Goal: Download file/media

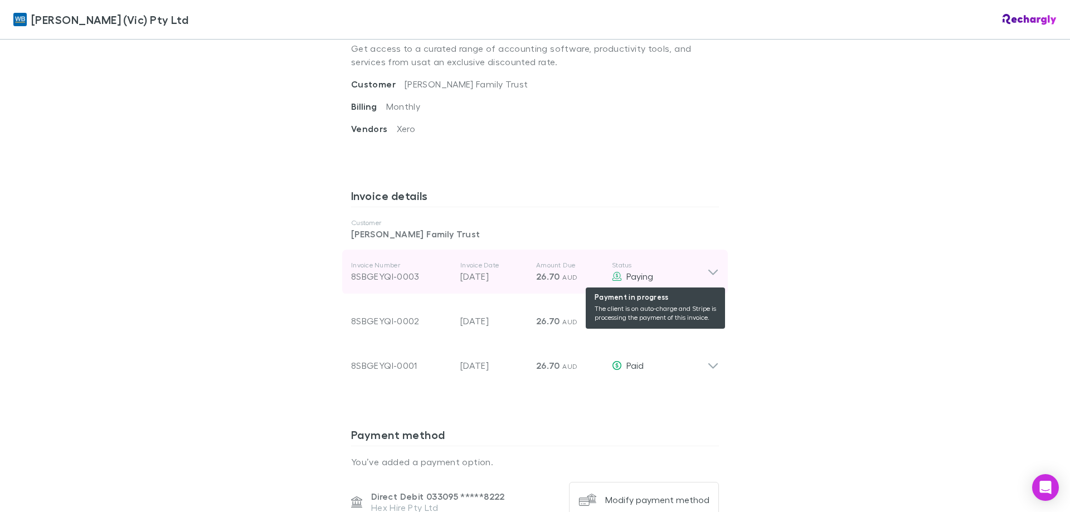
scroll to position [781, 0]
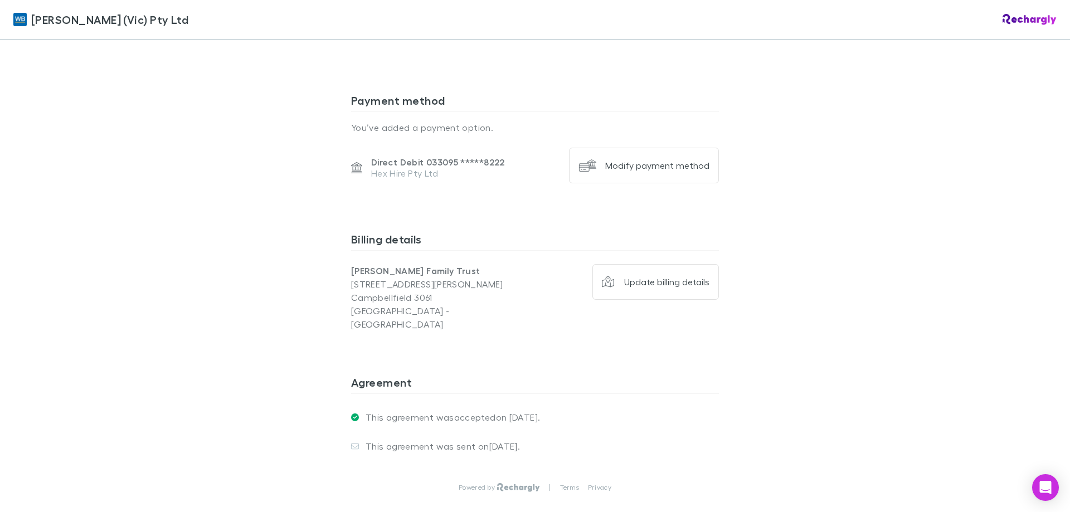
click at [951, 173] on div "William Buck (Vic) Pty Ltd William Buck (Vic) Pty Ltd Software subscriptions ag…" at bounding box center [535, 256] width 1070 height 512
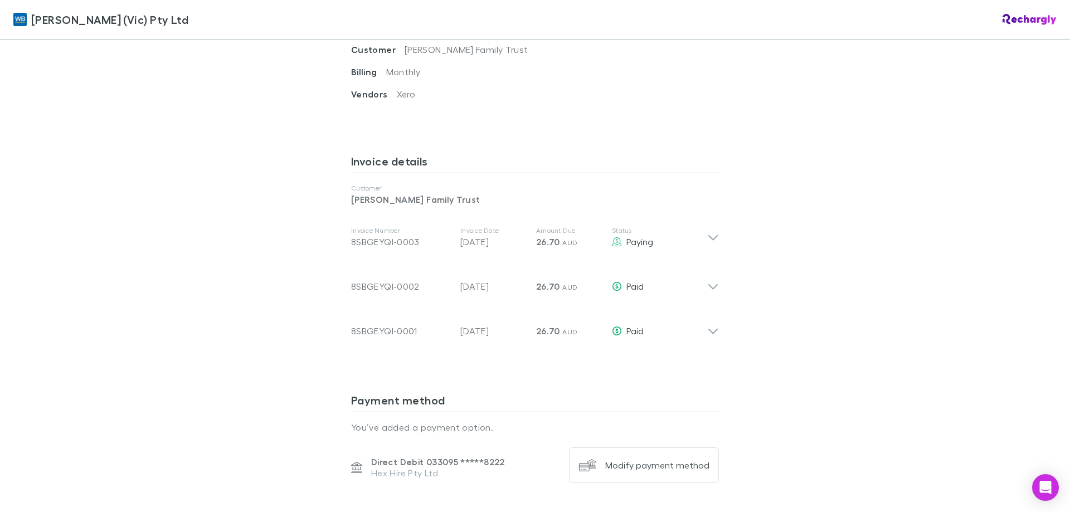
scroll to position [502, 0]
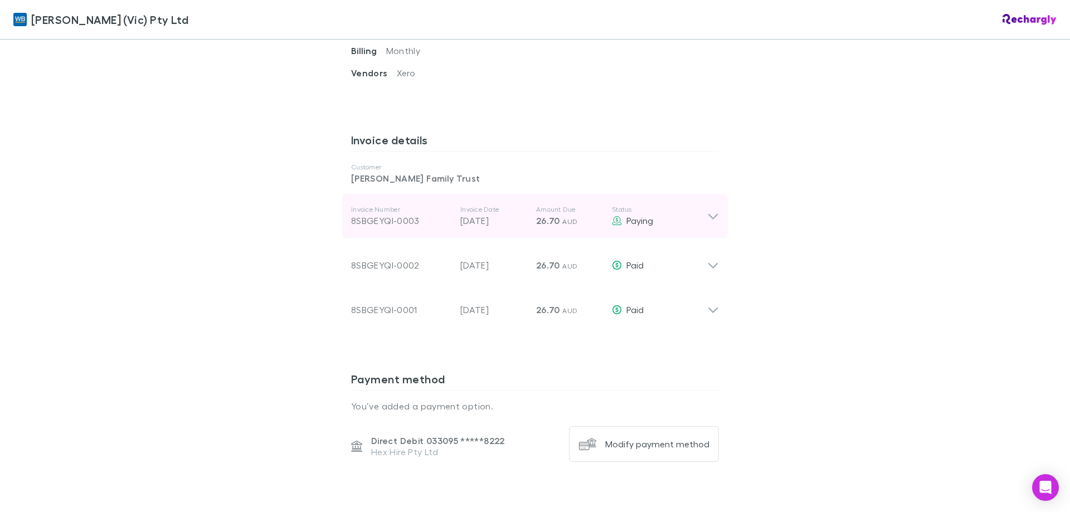
click at [713, 216] on icon at bounding box center [713, 217] width 9 height 6
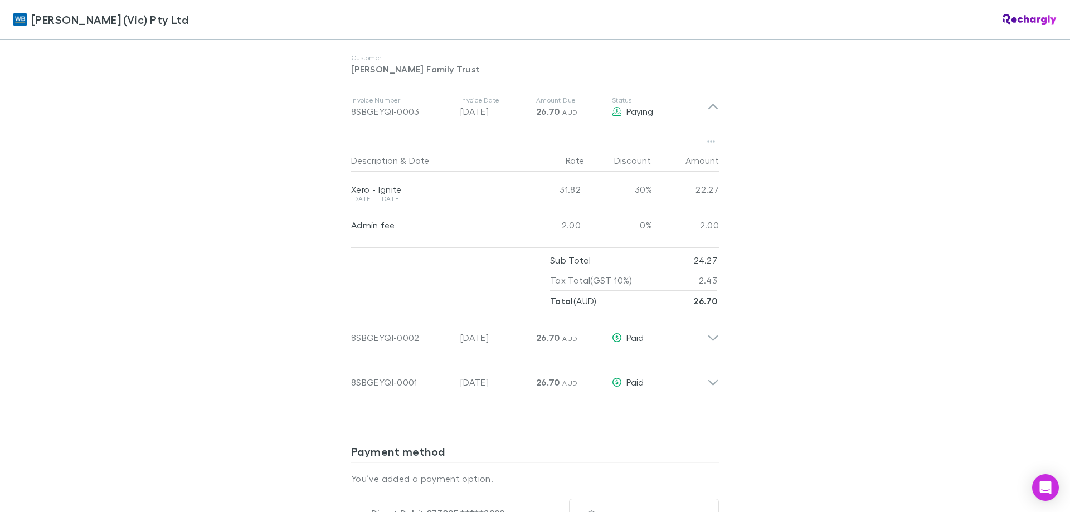
scroll to position [558, 0]
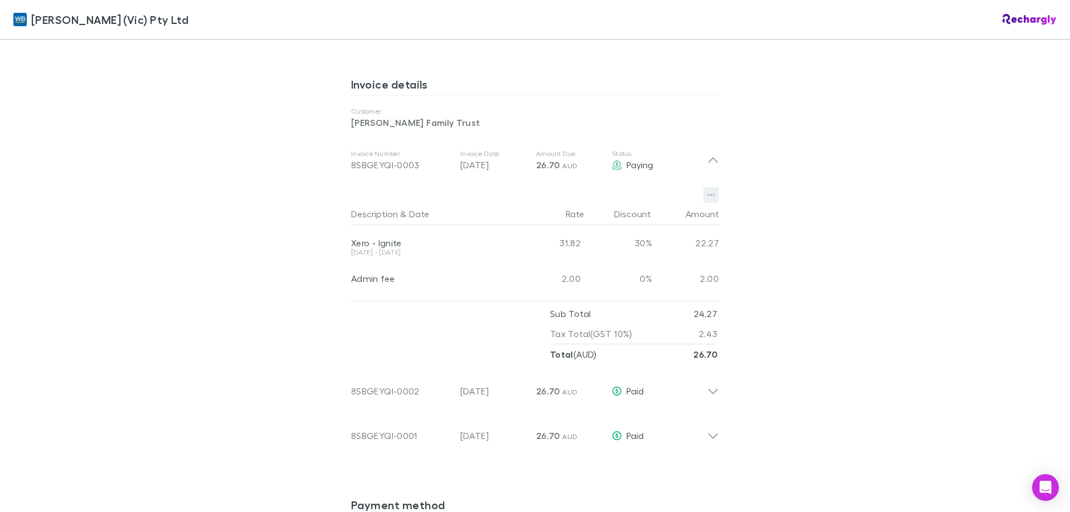
click at [711, 195] on icon "button" at bounding box center [712, 196] width 8 height 2
click at [648, 216] on p "Download PDF" at bounding box center [638, 217] width 135 height 13
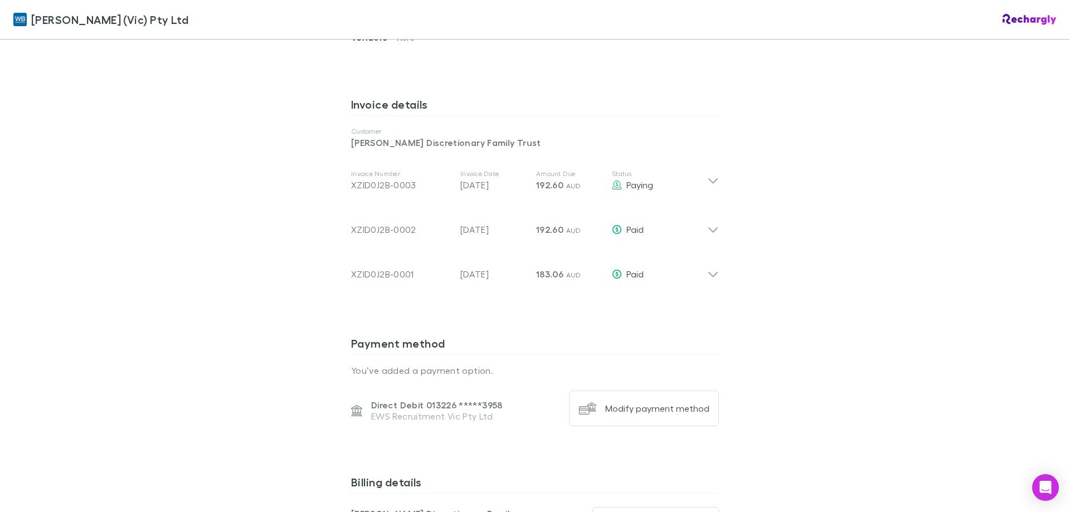
scroll to position [558, 0]
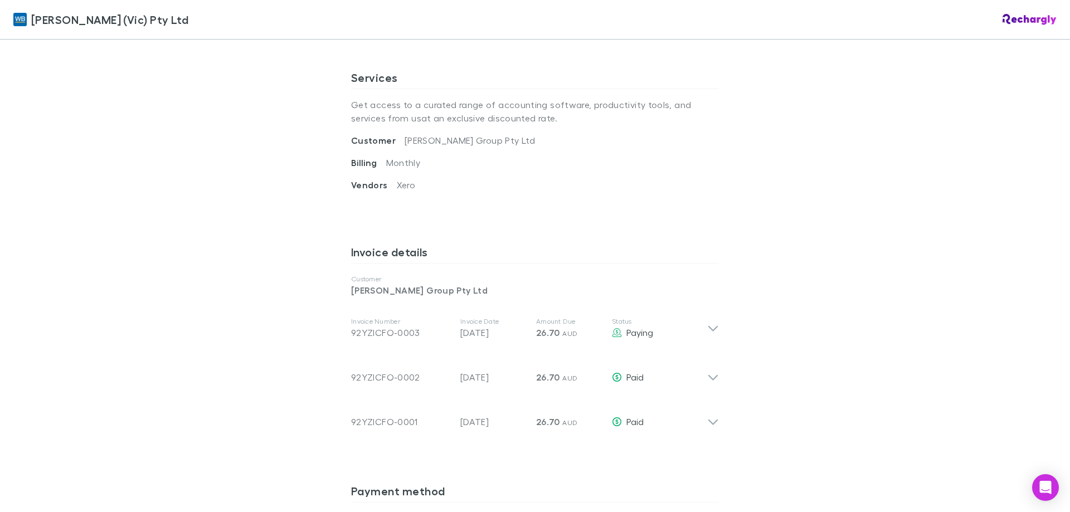
scroll to position [390, 0]
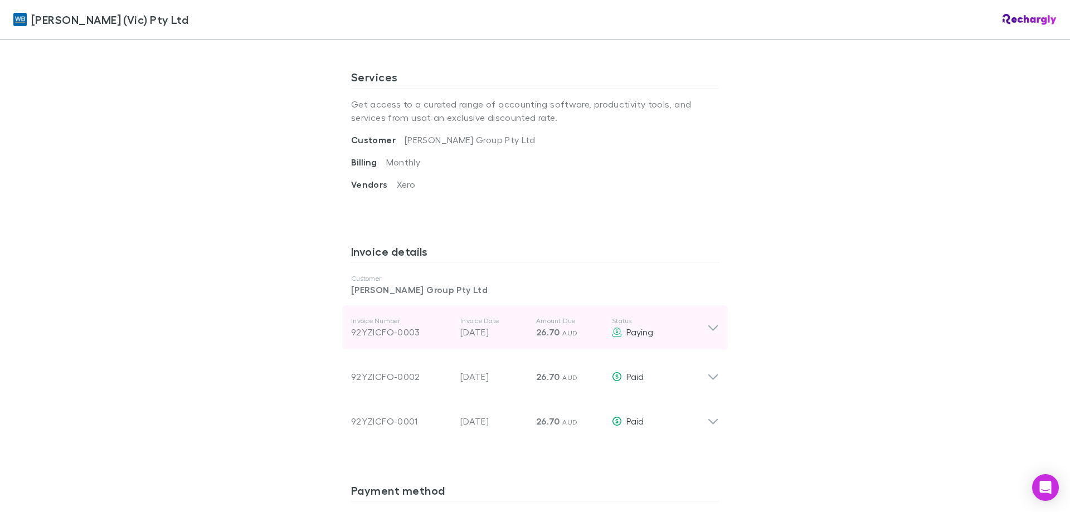
click at [709, 329] on icon at bounding box center [713, 329] width 9 height 6
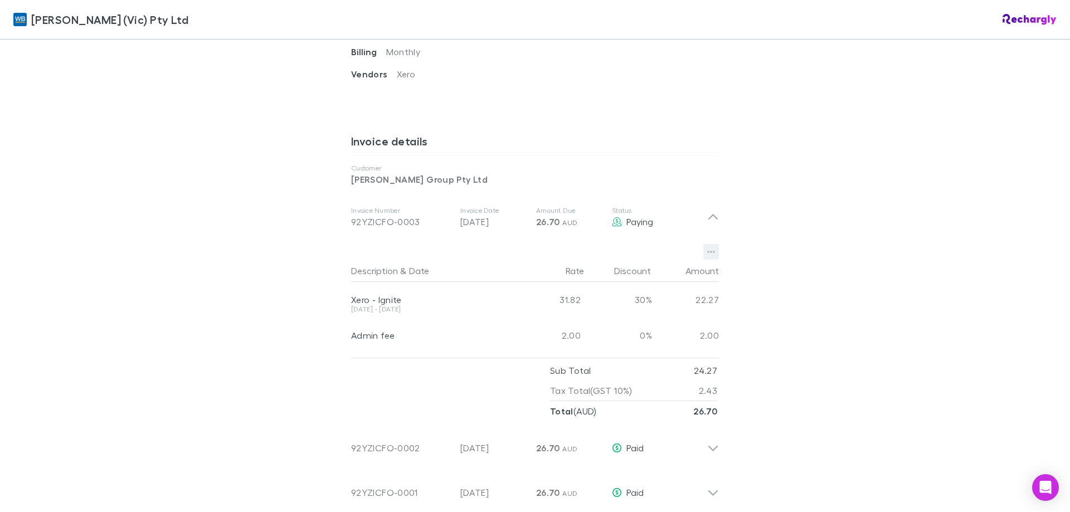
scroll to position [502, 0]
click at [708, 255] on icon "button" at bounding box center [712, 250] width 8 height 9
click at [622, 278] on p "Download PDF" at bounding box center [638, 272] width 135 height 13
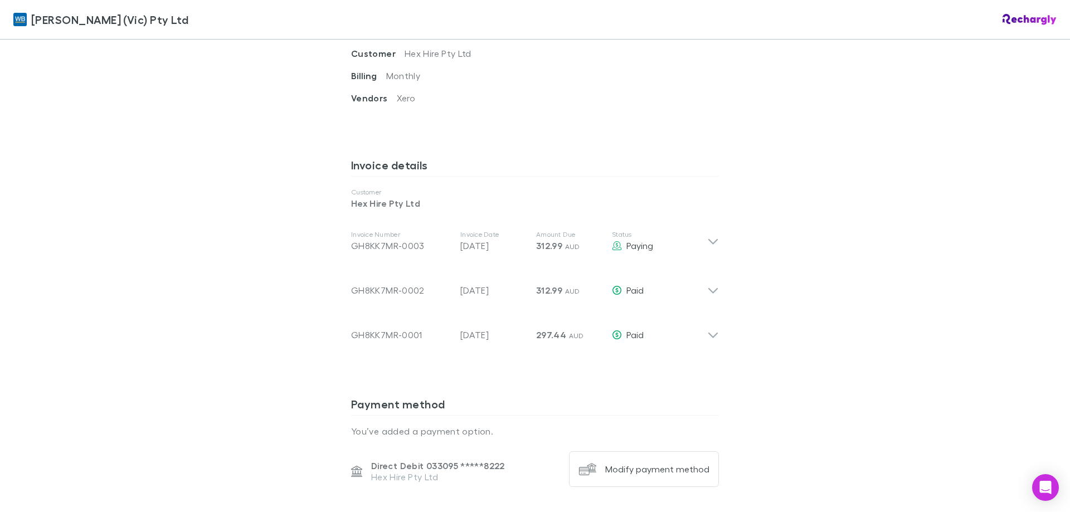
scroll to position [502, 0]
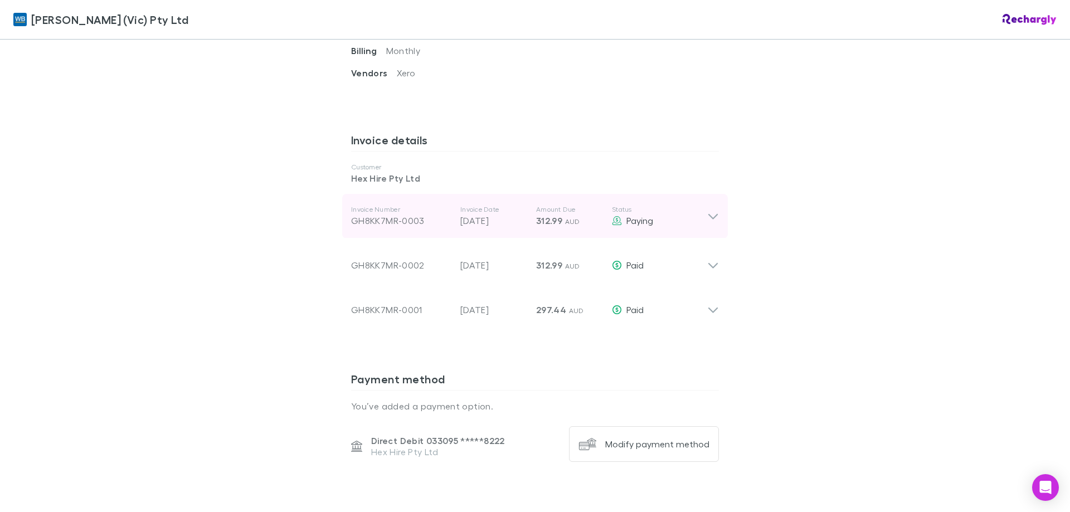
click at [710, 216] on icon at bounding box center [714, 216] width 12 height 13
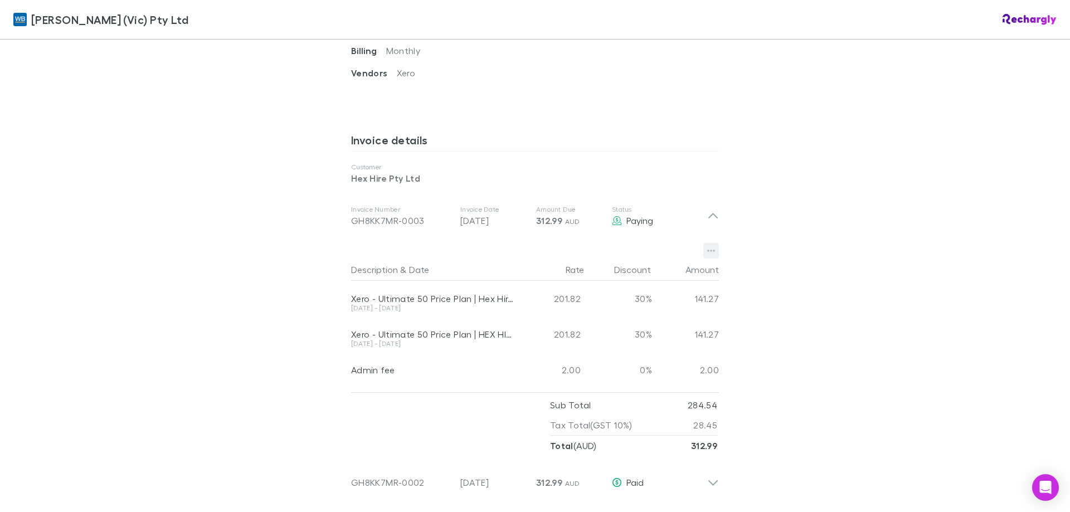
click at [711, 250] on button "button" at bounding box center [712, 251] width 16 height 16
click at [639, 270] on p "Download PDF" at bounding box center [638, 272] width 135 height 13
